Goal: Task Accomplishment & Management: Complete application form

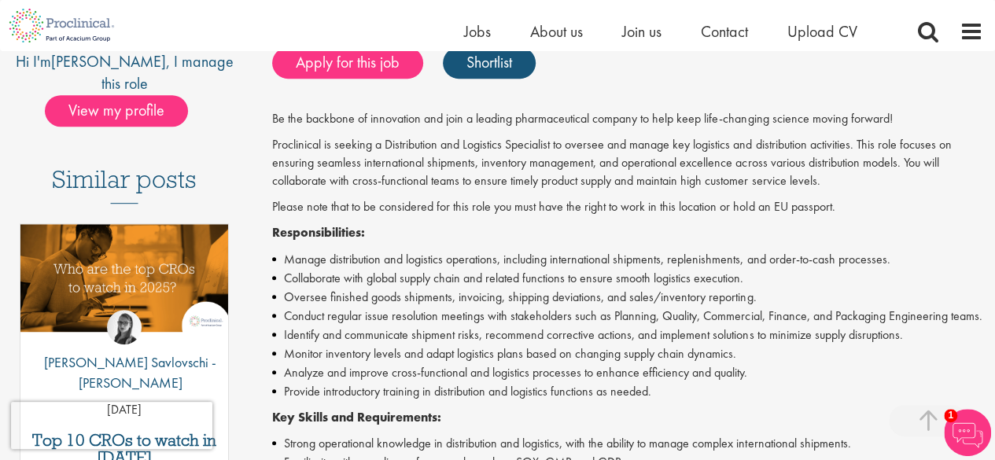
scroll to position [236, 0]
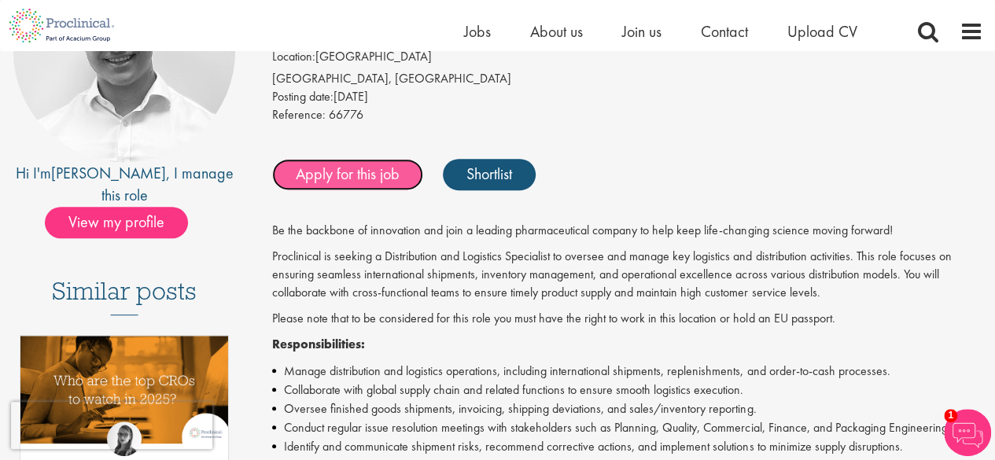
click at [330, 179] on link "Apply for this job" at bounding box center [347, 174] width 151 height 31
